Goal: Task Accomplishment & Management: Use online tool/utility

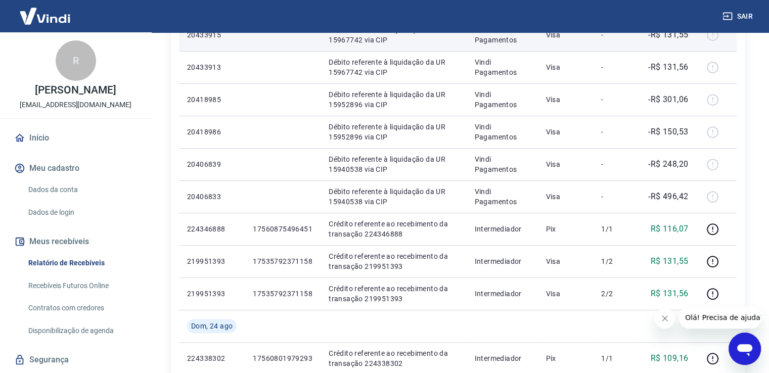
scroll to position [303, 0]
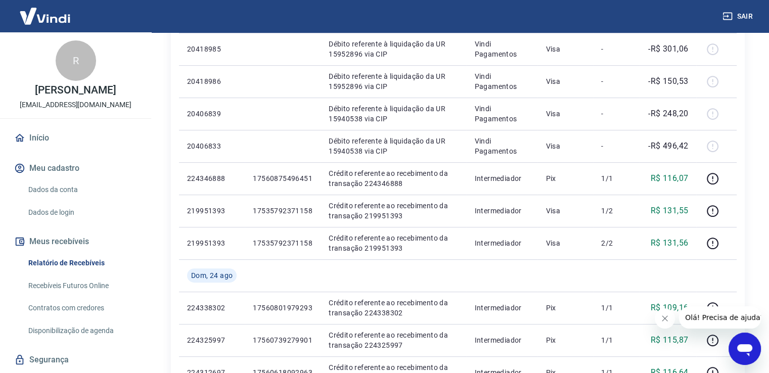
click at [84, 280] on link "Recebíveis Futuros Online" at bounding box center [81, 286] width 115 height 21
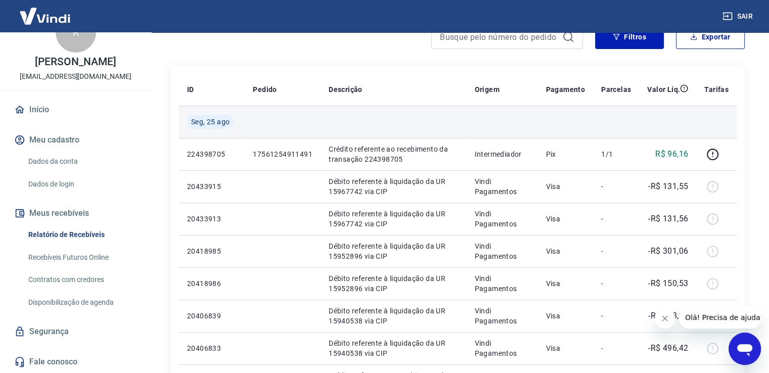
scroll to position [0, 0]
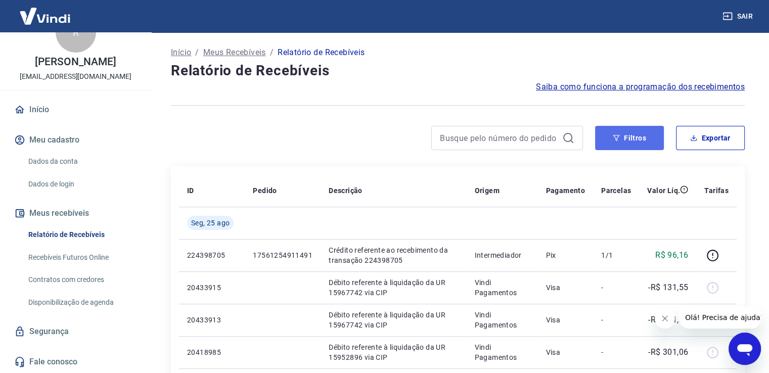
click at [629, 134] on button "Filtros" at bounding box center [629, 138] width 69 height 24
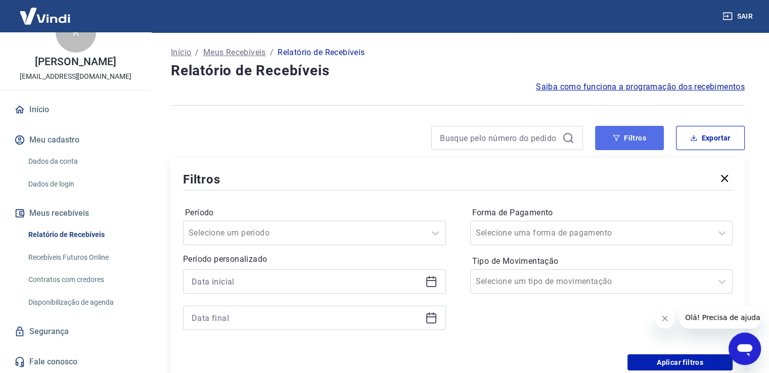
click at [629, 134] on button "Filtros" at bounding box center [629, 138] width 69 height 24
